Goal: Information Seeking & Learning: Learn about a topic

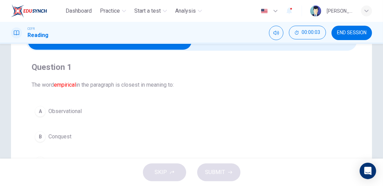
scroll to position [13, 0]
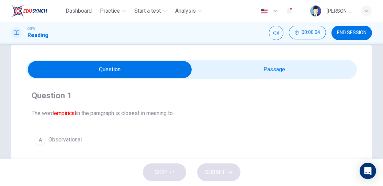
click at [334, 71] on input "checkbox" at bounding box center [110, 69] width 496 height 17
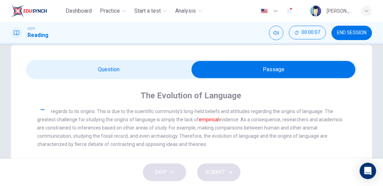
scroll to position [10, 0]
click at [176, 63] on input "checkbox" at bounding box center [273, 69] width 496 height 17
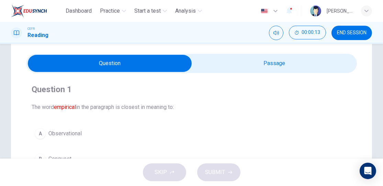
scroll to position [17, 0]
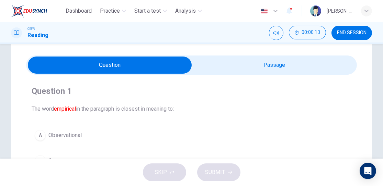
click at [307, 63] on input "checkbox" at bounding box center [110, 65] width 496 height 17
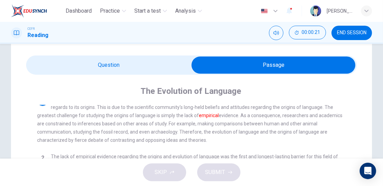
click at [175, 67] on input "checkbox" at bounding box center [273, 65] width 496 height 17
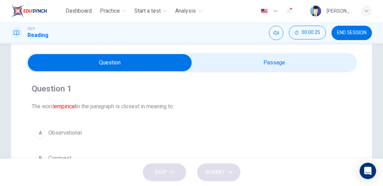
scroll to position [19, 0]
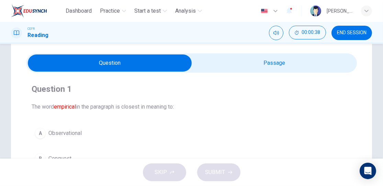
click at [318, 61] on input "checkbox" at bounding box center [110, 63] width 496 height 17
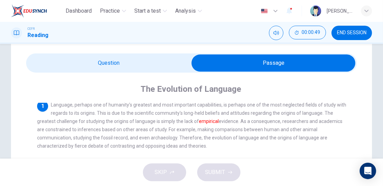
scroll to position [0, 0]
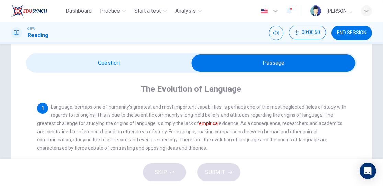
click at [174, 71] on span at bounding box center [191, 63] width 331 height 19
click at [176, 62] on input "checkbox" at bounding box center [273, 63] width 496 height 17
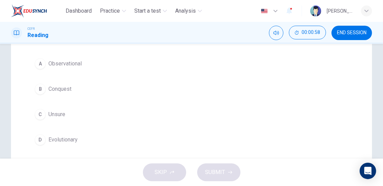
scroll to position [89, 0]
click at [205, 65] on button "A Observational" at bounding box center [192, 63] width 320 height 17
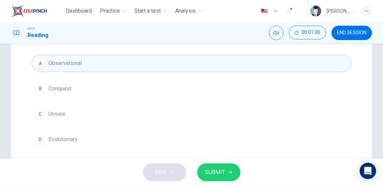
click at [223, 175] on span "SUBMIT" at bounding box center [215, 173] width 20 height 10
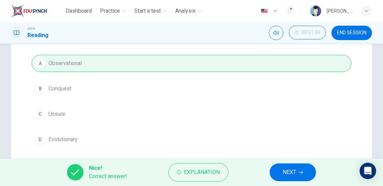
click at [277, 31] on icon "Mute" at bounding box center [275, 33] width 5 height 4
click at [196, 168] on span "Explanation" at bounding box center [202, 173] width 36 height 10
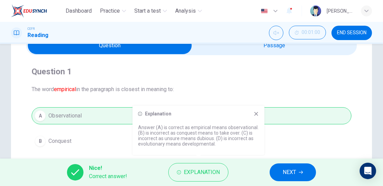
scroll to position [36, 0]
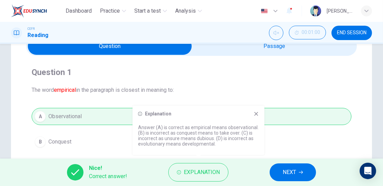
click at [293, 173] on span "NEXT" at bounding box center [288, 173] width 13 height 10
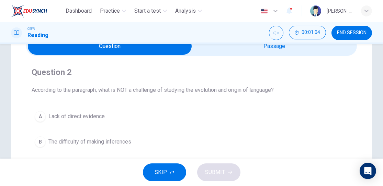
click at [330, 51] on input "checkbox" at bounding box center [110, 46] width 496 height 17
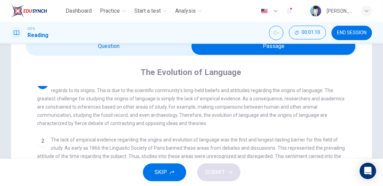
scroll to position [0, 0]
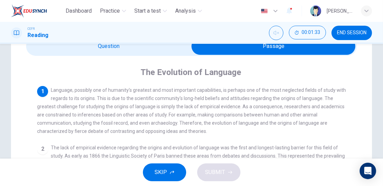
click at [159, 47] on input "checkbox" at bounding box center [273, 46] width 496 height 17
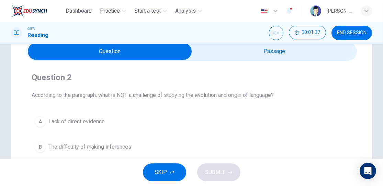
scroll to position [32, 0]
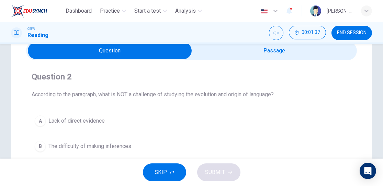
click at [254, 55] on input "checkbox" at bounding box center [110, 50] width 496 height 17
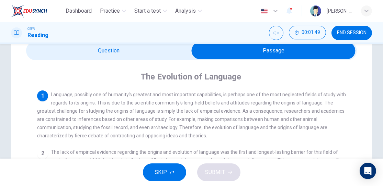
click at [158, 46] on input "checkbox" at bounding box center [273, 50] width 496 height 17
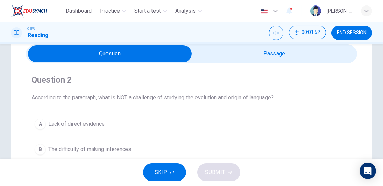
scroll to position [28, 0]
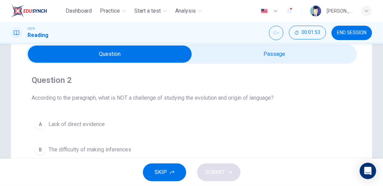
click at [231, 49] on input "checkbox" at bounding box center [110, 54] width 496 height 17
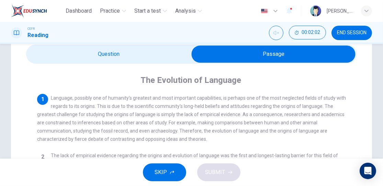
click at [162, 57] on input "checkbox" at bounding box center [273, 54] width 496 height 17
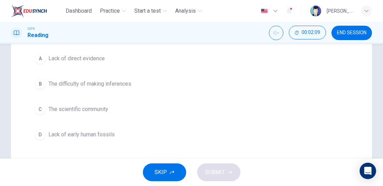
scroll to position [96, 0]
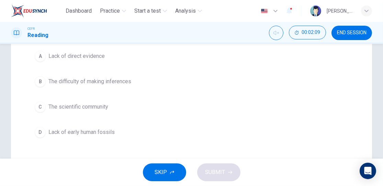
click at [267, 125] on button "D Lack of early human fossils" at bounding box center [192, 132] width 320 height 17
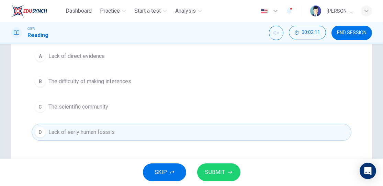
click at [223, 175] on span "SUBMIT" at bounding box center [215, 173] width 20 height 10
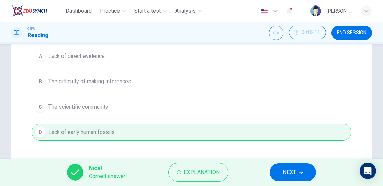
click at [208, 171] on span "Explanation" at bounding box center [202, 173] width 36 height 10
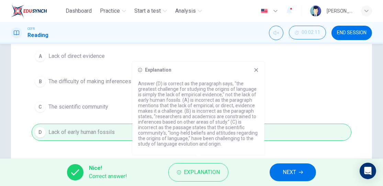
click at [255, 70] on icon at bounding box center [256, 70] width 4 height 4
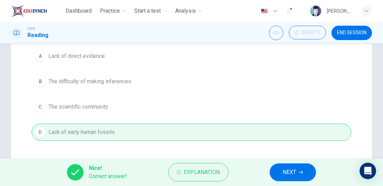
click at [294, 174] on span "NEXT" at bounding box center [288, 173] width 13 height 10
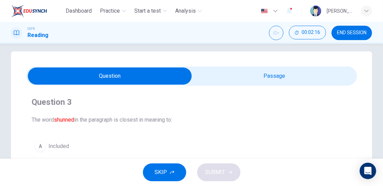
scroll to position [0, 0]
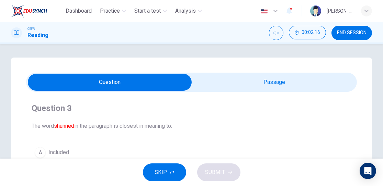
click at [329, 85] on input "checkbox" at bounding box center [110, 82] width 496 height 17
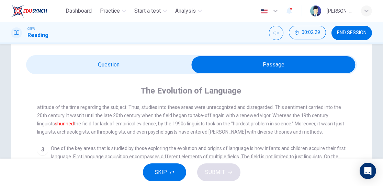
scroll to position [85, 0]
click at [160, 65] on input "checkbox" at bounding box center [273, 64] width 496 height 17
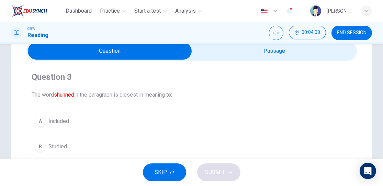
scroll to position [31, 0]
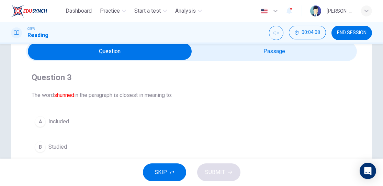
click at [303, 56] on input "checkbox" at bounding box center [110, 51] width 496 height 17
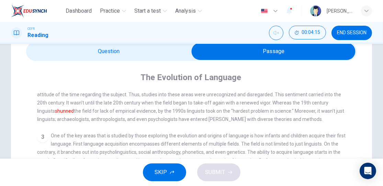
scroll to position [75, 0]
click at [144, 49] on input "checkbox" at bounding box center [273, 51] width 496 height 17
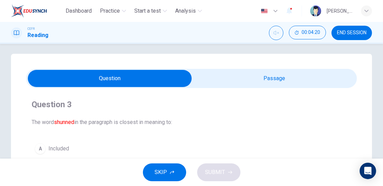
scroll to position [1, 0]
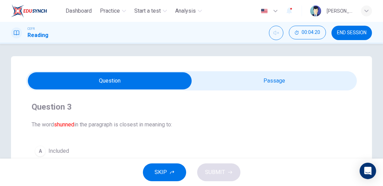
click at [236, 81] on input "checkbox" at bounding box center [110, 80] width 496 height 17
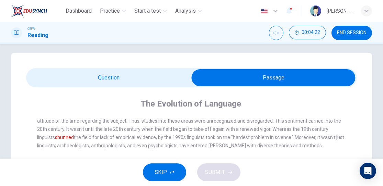
scroll to position [9, 0]
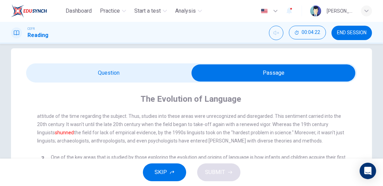
click at [145, 71] on input "checkbox" at bounding box center [273, 73] width 496 height 17
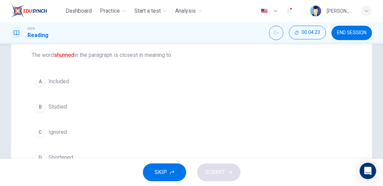
scroll to position [79, 0]
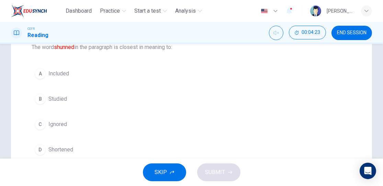
click at [157, 95] on button "B Studied" at bounding box center [192, 99] width 320 height 17
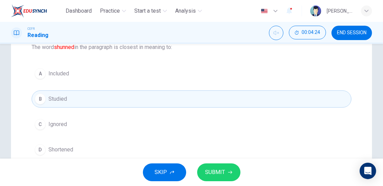
click at [222, 172] on span "SUBMIT" at bounding box center [215, 173] width 20 height 10
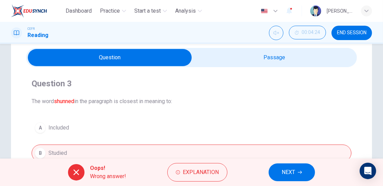
scroll to position [10, 0]
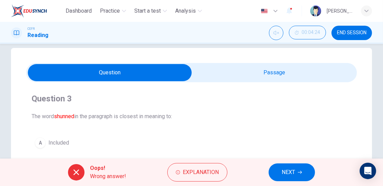
click at [198, 176] on span "Explanation" at bounding box center [201, 173] width 36 height 10
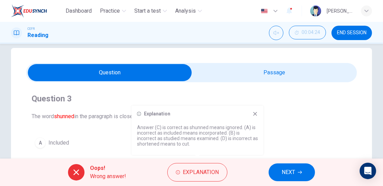
click at [248, 109] on div "Explanation Answer (C) is correct as shunned means ignored. (A) is incorrect as…" at bounding box center [197, 130] width 132 height 49
click at [261, 73] on input "checkbox" at bounding box center [110, 72] width 496 height 17
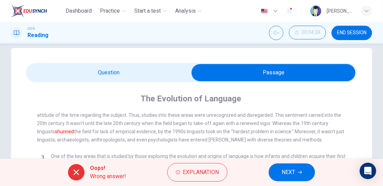
scroll to position [80, 0]
click at [294, 175] on span "NEXT" at bounding box center [287, 173] width 13 height 10
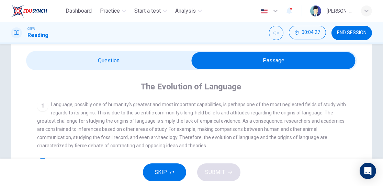
scroll to position [20, 0]
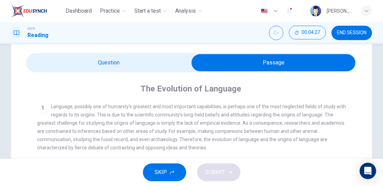
click at [161, 69] on input "checkbox" at bounding box center [273, 62] width 496 height 17
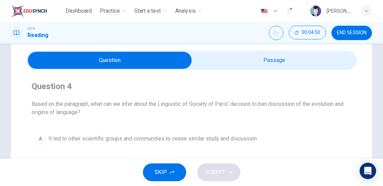
scroll to position [21, 0]
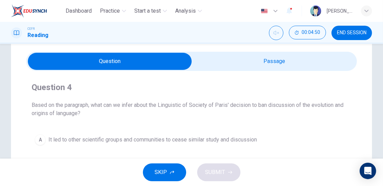
click at [333, 63] on input "checkbox" at bounding box center [110, 61] width 496 height 17
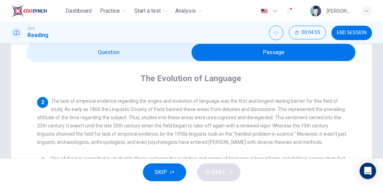
scroll to position [34, 0]
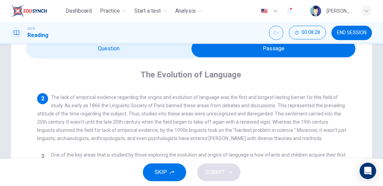
click at [156, 50] on input "checkbox" at bounding box center [273, 48] width 496 height 17
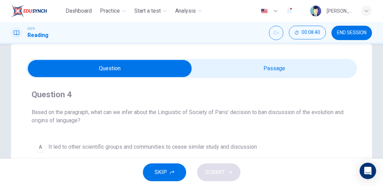
scroll to position [13, 0]
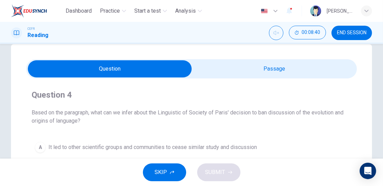
click at [337, 73] on input "checkbox" at bounding box center [110, 68] width 496 height 17
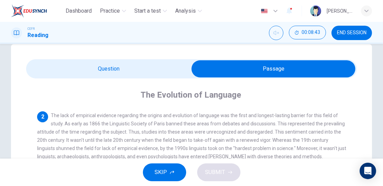
scroll to position [56, 0]
click at [157, 67] on input "checkbox" at bounding box center [273, 68] width 496 height 17
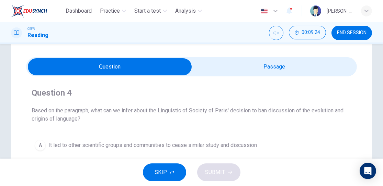
scroll to position [15, 0]
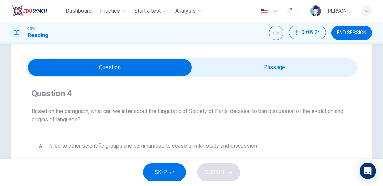
click at [278, 70] on input "checkbox" at bounding box center [110, 67] width 496 height 17
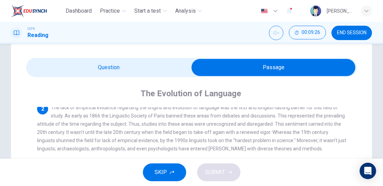
scroll to position [61, 0]
click at [56, 70] on input "checkbox" at bounding box center [273, 67] width 496 height 17
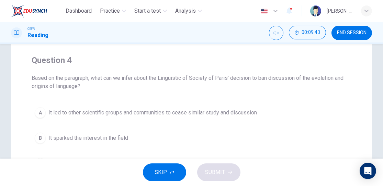
scroll to position [39, 0]
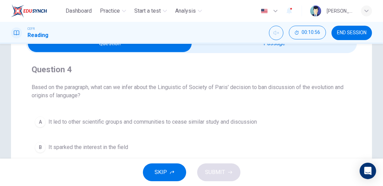
click at [380, 4] on div "Dashboard Practice Start a test Analysis English en ​ [PERSON_NAME]" at bounding box center [191, 11] width 383 height 22
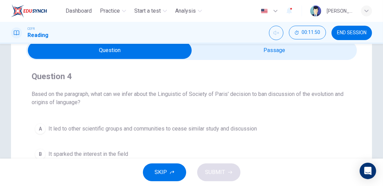
scroll to position [32, 0]
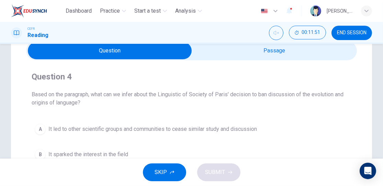
click at [320, 47] on input "checkbox" at bounding box center [110, 50] width 496 height 17
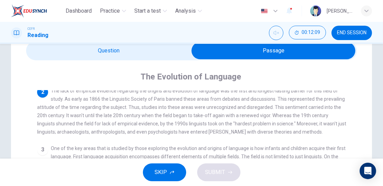
click at [70, 56] on input "checkbox" at bounding box center [273, 50] width 496 height 17
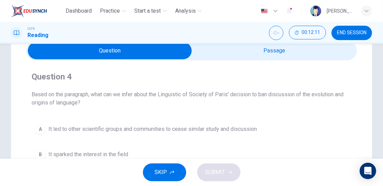
click at [314, 45] on input "checkbox" at bounding box center [110, 50] width 496 height 17
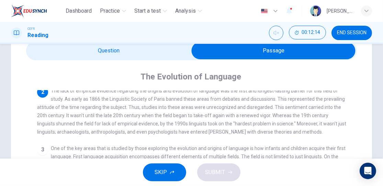
click at [70, 49] on input "checkbox" at bounding box center [273, 50] width 496 height 17
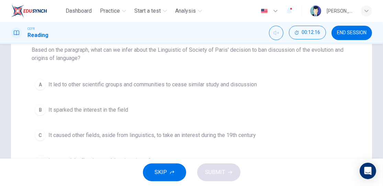
scroll to position [77, 0]
click at [55, 107] on span "It sparked the interest in the field" at bounding box center [88, 110] width 80 height 8
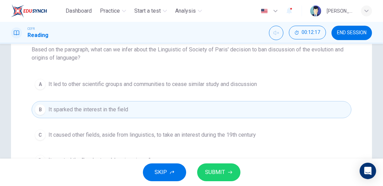
click at [221, 174] on span "SUBMIT" at bounding box center [215, 173] width 20 height 10
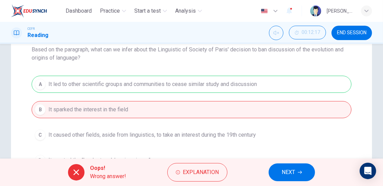
click at [217, 170] on span "Explanation" at bounding box center [201, 173] width 36 height 10
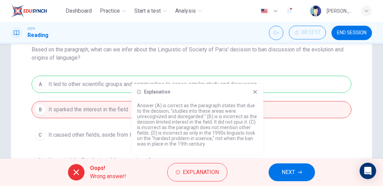
click at [254, 92] on icon at bounding box center [254, 91] width 5 height 5
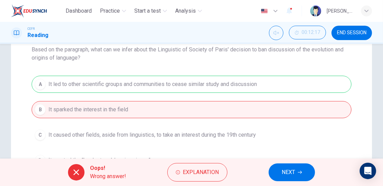
click at [291, 174] on span "NEXT" at bounding box center [287, 173] width 13 height 10
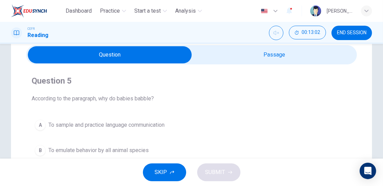
scroll to position [22, 0]
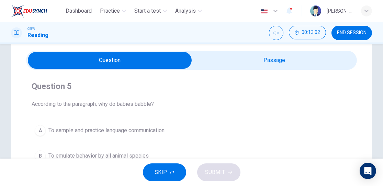
click at [303, 63] on input "checkbox" at bounding box center [110, 60] width 496 height 17
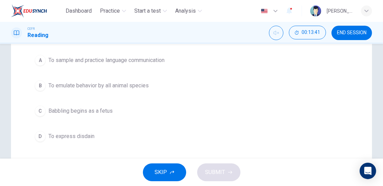
scroll to position [93, 0]
click at [65, 60] on span "To sample and practice language communication" at bounding box center [106, 60] width 116 height 8
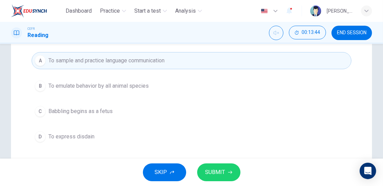
scroll to position [102, 0]
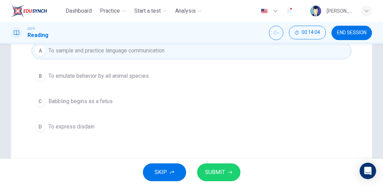
click at [209, 170] on span "SUBMIT" at bounding box center [215, 173] width 20 height 10
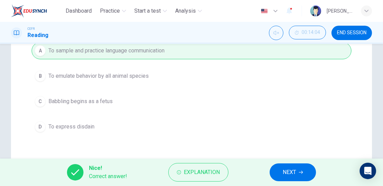
click at [217, 175] on span "Explanation" at bounding box center [202, 173] width 36 height 10
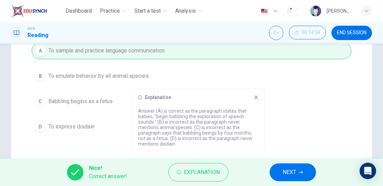
click at [257, 97] on icon at bounding box center [255, 97] width 5 height 5
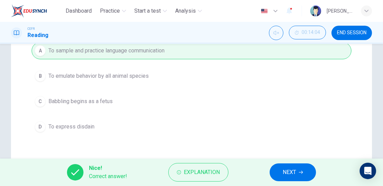
click at [287, 171] on span "NEXT" at bounding box center [288, 173] width 13 height 10
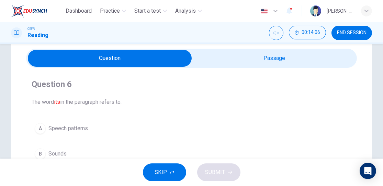
scroll to position [24, 0]
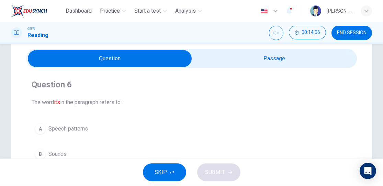
click at [296, 60] on input "checkbox" at bounding box center [110, 58] width 496 height 17
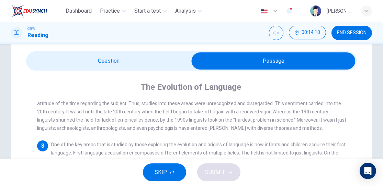
scroll to position [21, 0]
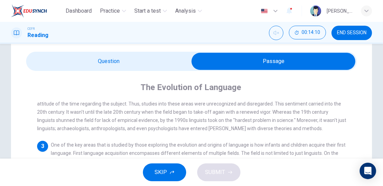
click at [105, 59] on input "checkbox" at bounding box center [273, 61] width 496 height 17
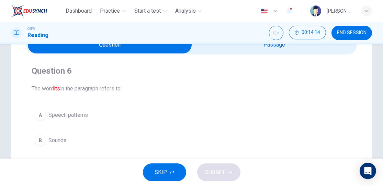
scroll to position [24, 0]
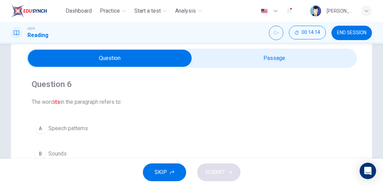
click at [294, 59] on input "checkbox" at bounding box center [110, 58] width 496 height 17
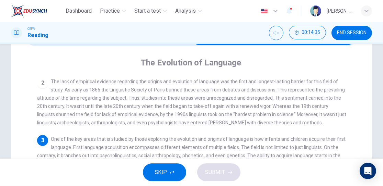
scroll to position [43, 0]
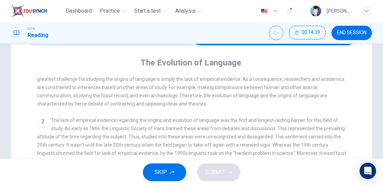
scroll to position [0, 0]
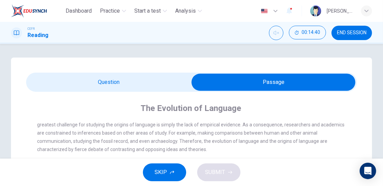
click at [172, 83] on input "checkbox" at bounding box center [273, 82] width 496 height 17
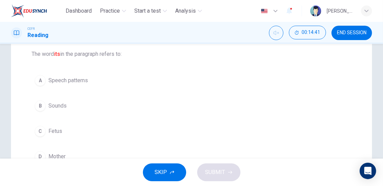
scroll to position [73, 0]
click at [199, 122] on button "C Fetus" at bounding box center [192, 130] width 320 height 17
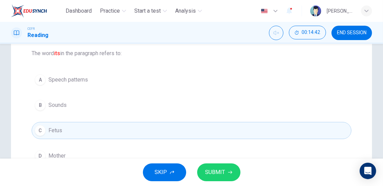
click at [221, 173] on span "SUBMIT" at bounding box center [215, 173] width 20 height 10
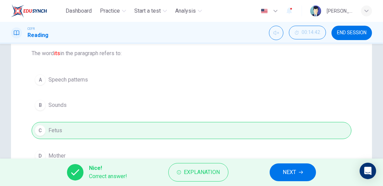
click at [284, 171] on span "NEXT" at bounding box center [288, 173] width 13 height 10
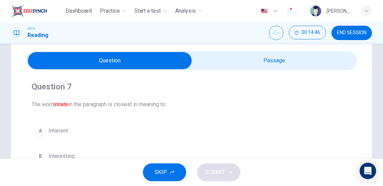
scroll to position [21, 0]
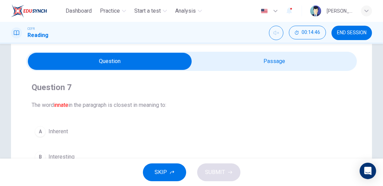
click at [246, 66] on input "checkbox" at bounding box center [110, 61] width 496 height 17
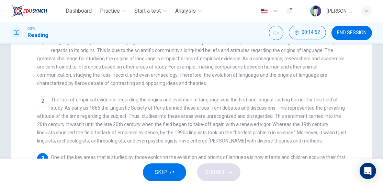
scroll to position [0, 0]
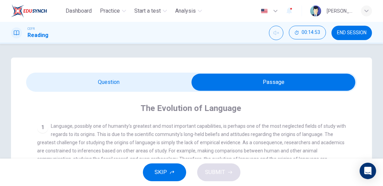
click at [135, 84] on input "checkbox" at bounding box center [273, 82] width 496 height 17
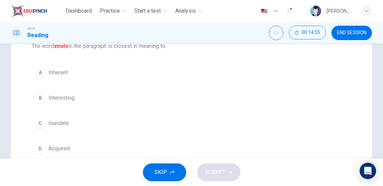
scroll to position [79, 0]
click at [194, 69] on button "A Inherent" at bounding box center [192, 73] width 320 height 17
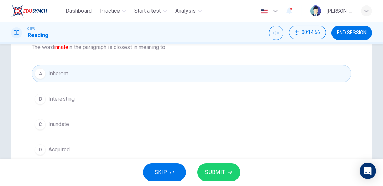
click at [220, 170] on span "SUBMIT" at bounding box center [215, 173] width 20 height 10
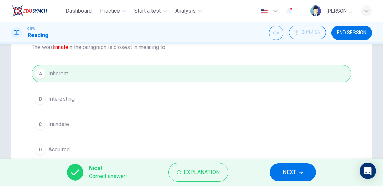
click at [211, 174] on span "Explanation" at bounding box center [202, 173] width 36 height 10
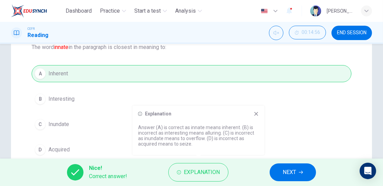
click at [255, 114] on icon at bounding box center [255, 113] width 5 height 5
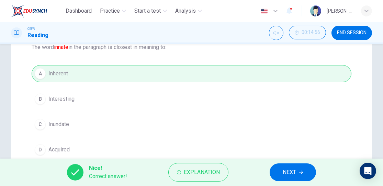
click at [296, 171] on span "NEXT" at bounding box center [288, 173] width 13 height 10
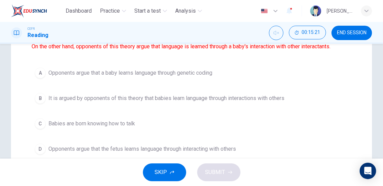
scroll to position [96, 0]
click at [260, 95] on span "It is argued by opponents of this theory that babies learn language through int…" at bounding box center [166, 99] width 236 height 8
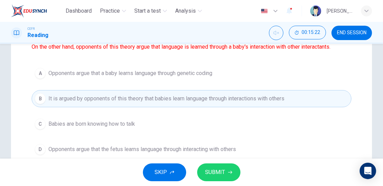
click at [221, 172] on span "SUBMIT" at bounding box center [215, 173] width 20 height 10
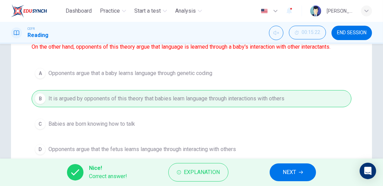
click at [289, 173] on span "NEXT" at bounding box center [288, 173] width 13 height 10
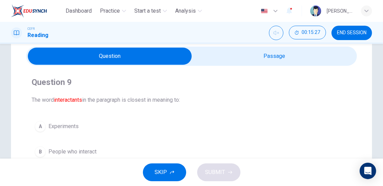
scroll to position [25, 0]
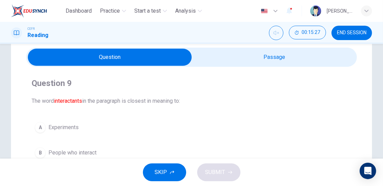
click at [259, 57] on input "checkbox" at bounding box center [110, 57] width 496 height 17
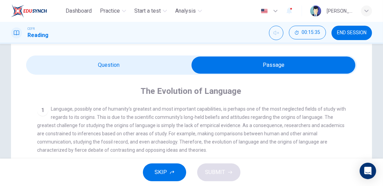
scroll to position [0, 0]
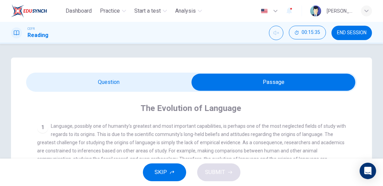
click at [171, 84] on input "checkbox" at bounding box center [273, 82] width 496 height 17
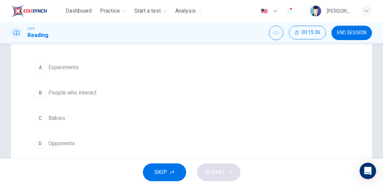
scroll to position [99, 0]
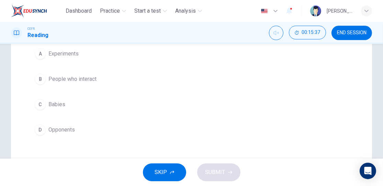
click at [178, 79] on button "B People who interact" at bounding box center [192, 79] width 320 height 17
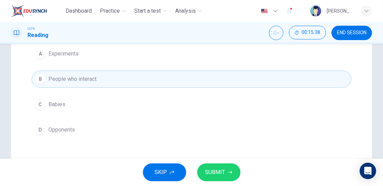
click at [216, 173] on span "SUBMIT" at bounding box center [215, 173] width 20 height 10
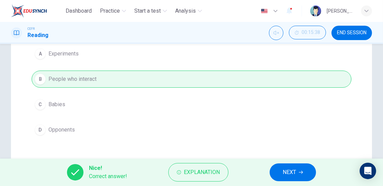
click at [285, 170] on span "NEXT" at bounding box center [288, 173] width 13 height 10
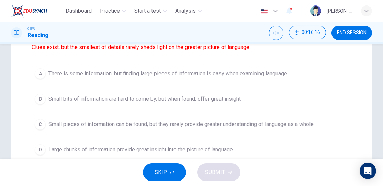
scroll to position [98, 0]
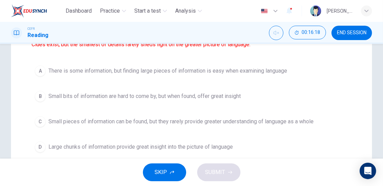
click at [305, 119] on span "Small pieces of information can be found, but they rarely provide greater under…" at bounding box center [180, 122] width 265 height 8
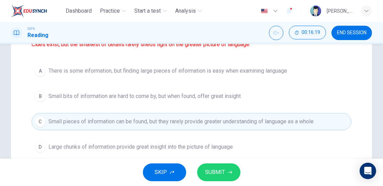
click at [220, 174] on span "SUBMIT" at bounding box center [215, 173] width 20 height 10
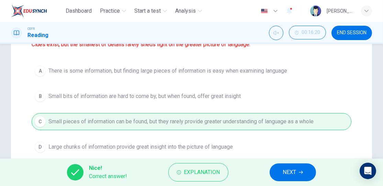
click at [293, 174] on span "NEXT" at bounding box center [288, 173] width 13 height 10
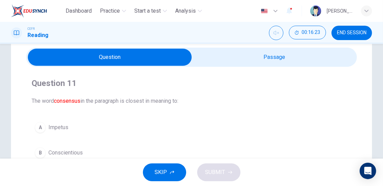
scroll to position [21, 0]
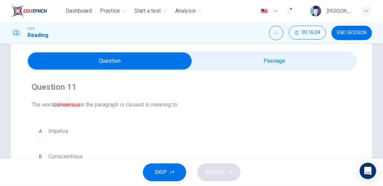
click at [328, 59] on input "checkbox" at bounding box center [110, 61] width 496 height 17
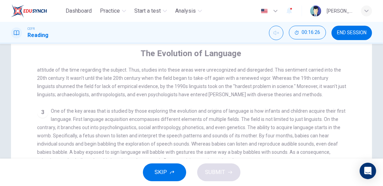
scroll to position [0, 0]
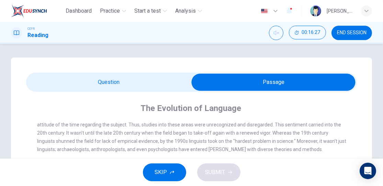
click at [169, 85] on input "checkbox" at bounding box center [273, 82] width 496 height 17
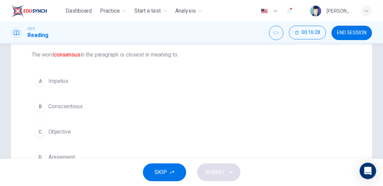
scroll to position [103, 0]
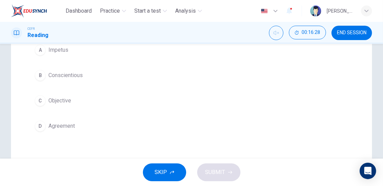
click at [167, 123] on button "D Agreement" at bounding box center [192, 126] width 320 height 17
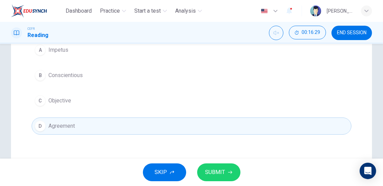
click at [223, 173] on span "SUBMIT" at bounding box center [215, 173] width 20 height 10
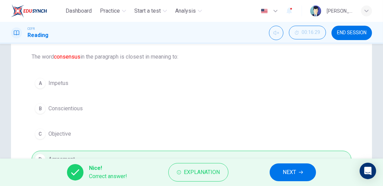
scroll to position [69, 0]
click at [201, 181] on button "Explanation" at bounding box center [198, 172] width 60 height 19
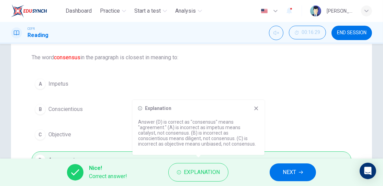
click at [302, 172] on icon "button" at bounding box center [301, 172] width 4 height 3
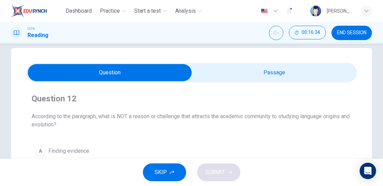
scroll to position [7, 0]
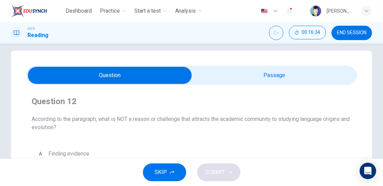
click at [312, 80] on input "checkbox" at bounding box center [110, 75] width 496 height 17
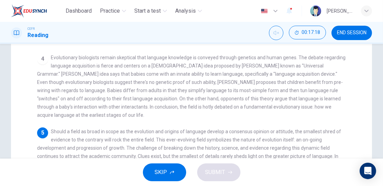
scroll to position [237, 0]
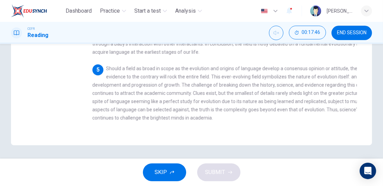
checkbox input "false"
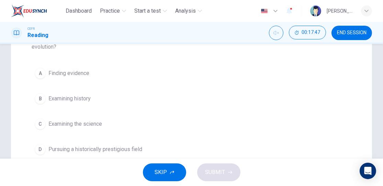
scroll to position [87, 0]
click at [39, 73] on div "A" at bounding box center [40, 73] width 11 height 11
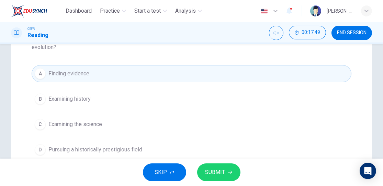
click at [220, 172] on span "SUBMIT" at bounding box center [215, 173] width 20 height 10
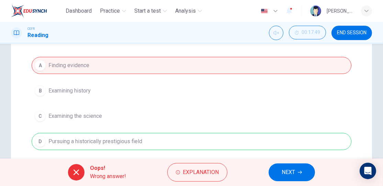
scroll to position [100, 0]
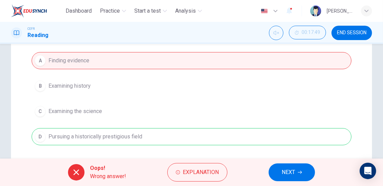
click at [197, 174] on span "Explanation" at bounding box center [201, 173] width 36 height 10
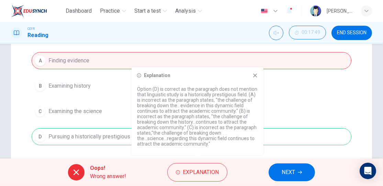
click at [258, 82] on div "Explanation Option (D) is correct as the paragraph does not mention that lingui…" at bounding box center [197, 111] width 132 height 88
click at [256, 76] on icon at bounding box center [254, 75] width 5 height 5
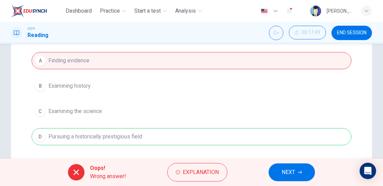
click at [290, 170] on span "NEXT" at bounding box center [287, 173] width 13 height 10
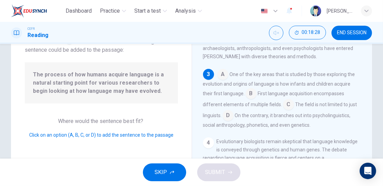
scroll to position [182, 0]
click at [245, 93] on input at bounding box center [250, 93] width 11 height 11
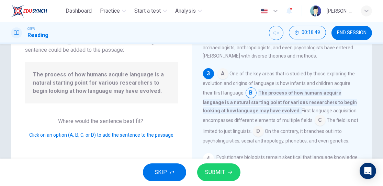
click at [218, 175] on span "SUBMIT" at bounding box center [215, 173] width 20 height 10
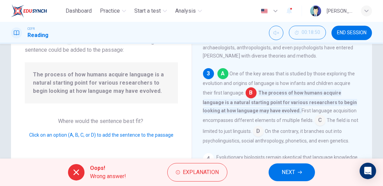
click at [204, 171] on span "Explanation" at bounding box center [201, 173] width 36 height 10
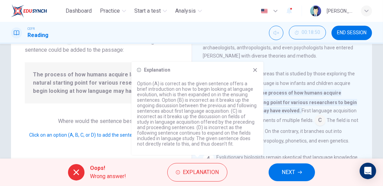
click at [255, 70] on icon at bounding box center [255, 70] width 4 height 4
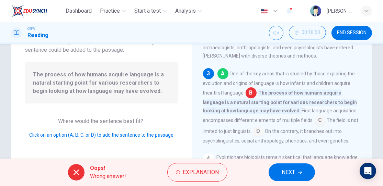
click at [284, 171] on span "NEXT" at bounding box center [287, 173] width 13 height 10
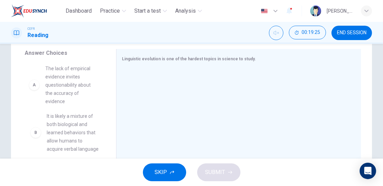
scroll to position [0, 0]
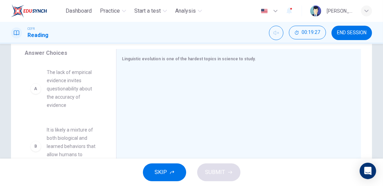
click at [62, 87] on span "The lack of empirical evidence invites questionability about the accuracy of ev…" at bounding box center [73, 88] width 53 height 41
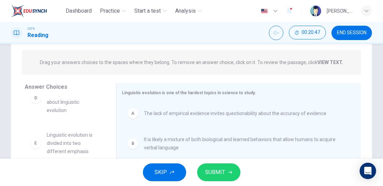
scroll to position [79, 0]
click at [223, 170] on span "SUBMIT" at bounding box center [215, 173] width 20 height 10
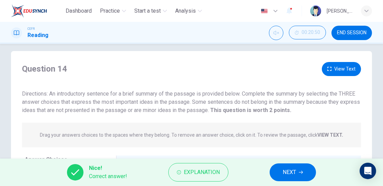
scroll to position [5, 0]
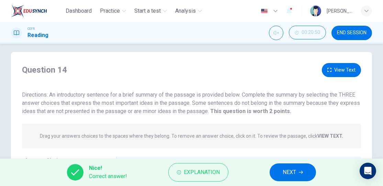
click at [200, 177] on span "Explanation" at bounding box center [202, 173] width 36 height 10
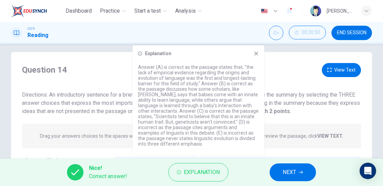
click at [255, 54] on icon at bounding box center [256, 54] width 4 height 4
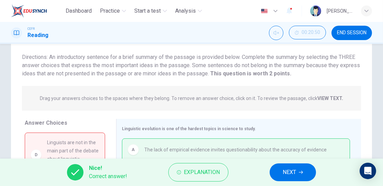
scroll to position [43, 0]
click at [292, 174] on span "NEXT" at bounding box center [288, 173] width 13 height 10
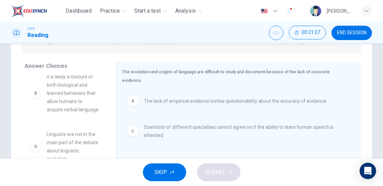
scroll to position [99, 0]
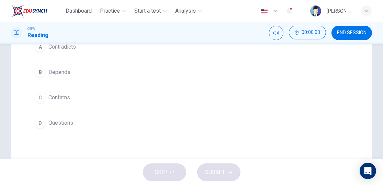
scroll to position [106, 0]
click at [41, 73] on div "B" at bounding box center [40, 72] width 11 height 11
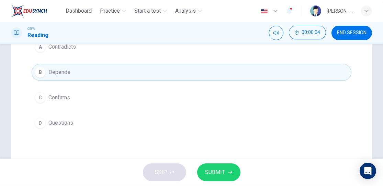
click at [221, 174] on span "SUBMIT" at bounding box center [215, 173] width 20 height 10
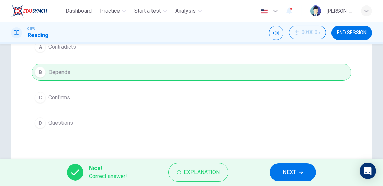
click at [283, 175] on span "NEXT" at bounding box center [288, 173] width 13 height 10
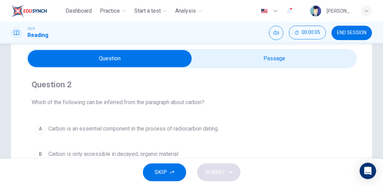
scroll to position [19, 0]
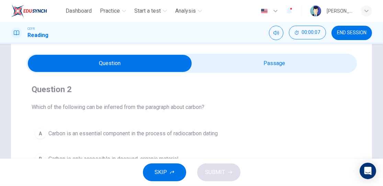
click at [272, 55] on input "checkbox" at bounding box center [110, 63] width 496 height 17
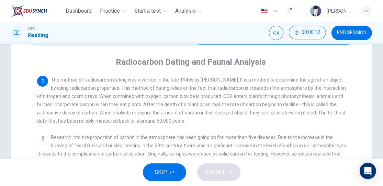
scroll to position [48, 0]
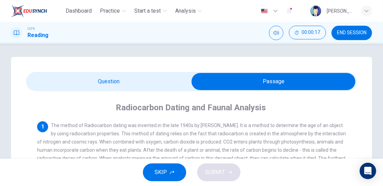
scroll to position [0, 0]
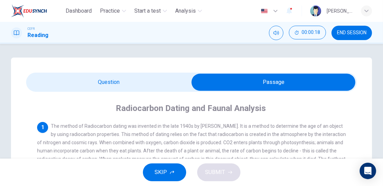
click at [62, 79] on input "checkbox" at bounding box center [273, 82] width 496 height 17
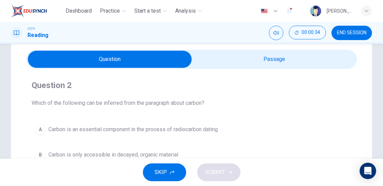
scroll to position [23, 0]
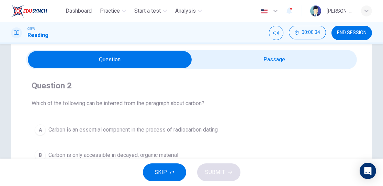
click at [306, 59] on input "checkbox" at bounding box center [110, 59] width 496 height 17
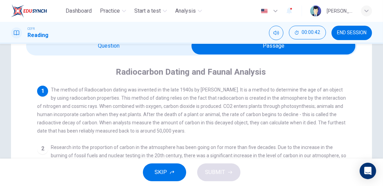
scroll to position [36, 0]
click at [94, 52] on input "checkbox" at bounding box center [273, 45] width 496 height 17
checkbox input "false"
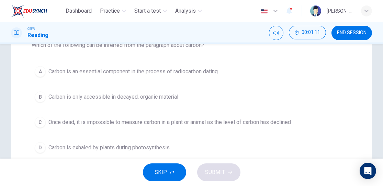
scroll to position [82, 0]
click at [76, 99] on span "Carbon is only accessible in decayed, organic material" at bounding box center [113, 96] width 130 height 8
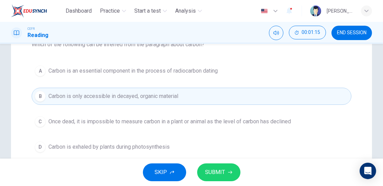
click at [218, 170] on span "SUBMIT" at bounding box center [215, 173] width 20 height 10
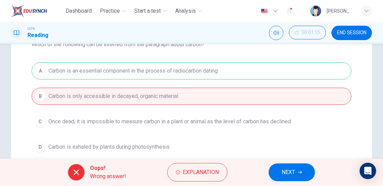
click at [198, 175] on span "Explanation" at bounding box center [201, 173] width 36 height 10
